Goal: Check status: Check status

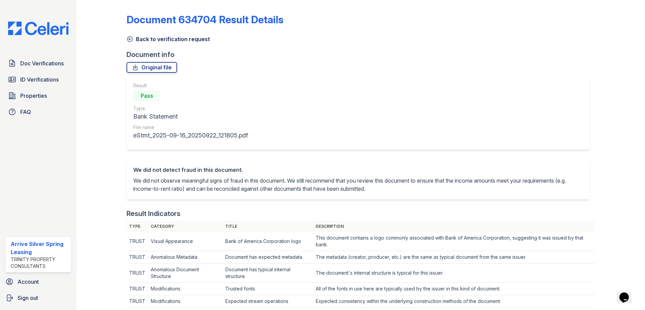
scroll to position [350, 0]
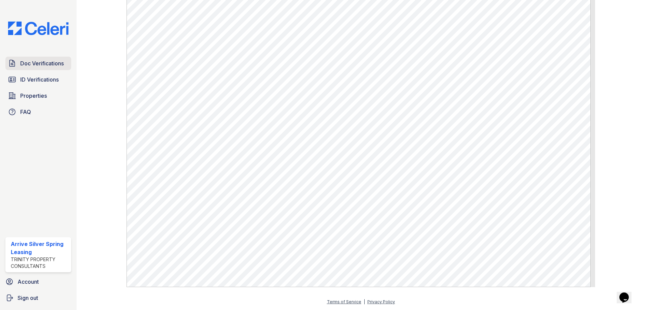
click at [52, 68] on link "Doc Verifications" at bounding box center [38, 63] width 66 height 13
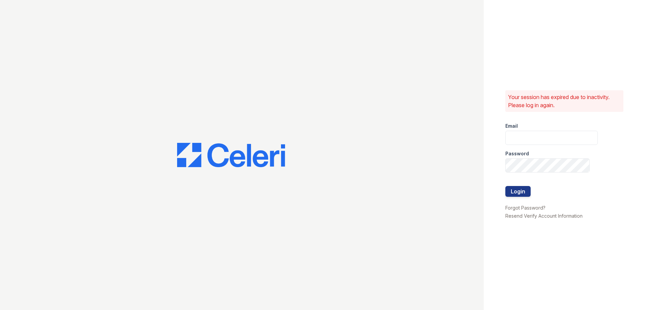
type input "[EMAIL_ADDRESS][DOMAIN_NAME]"
click at [506, 188] on button "Login" at bounding box center [517, 191] width 25 height 11
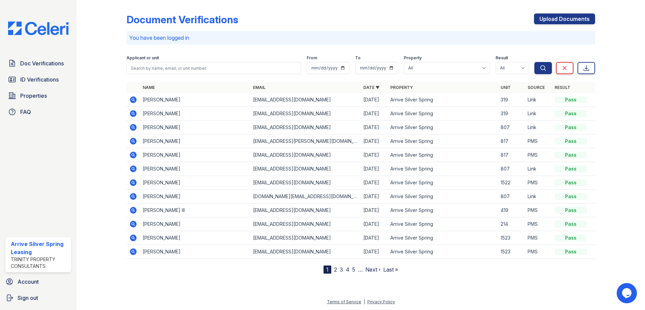
click at [133, 211] on icon at bounding box center [133, 210] width 8 height 8
